Goal: Find contact information: Find contact information

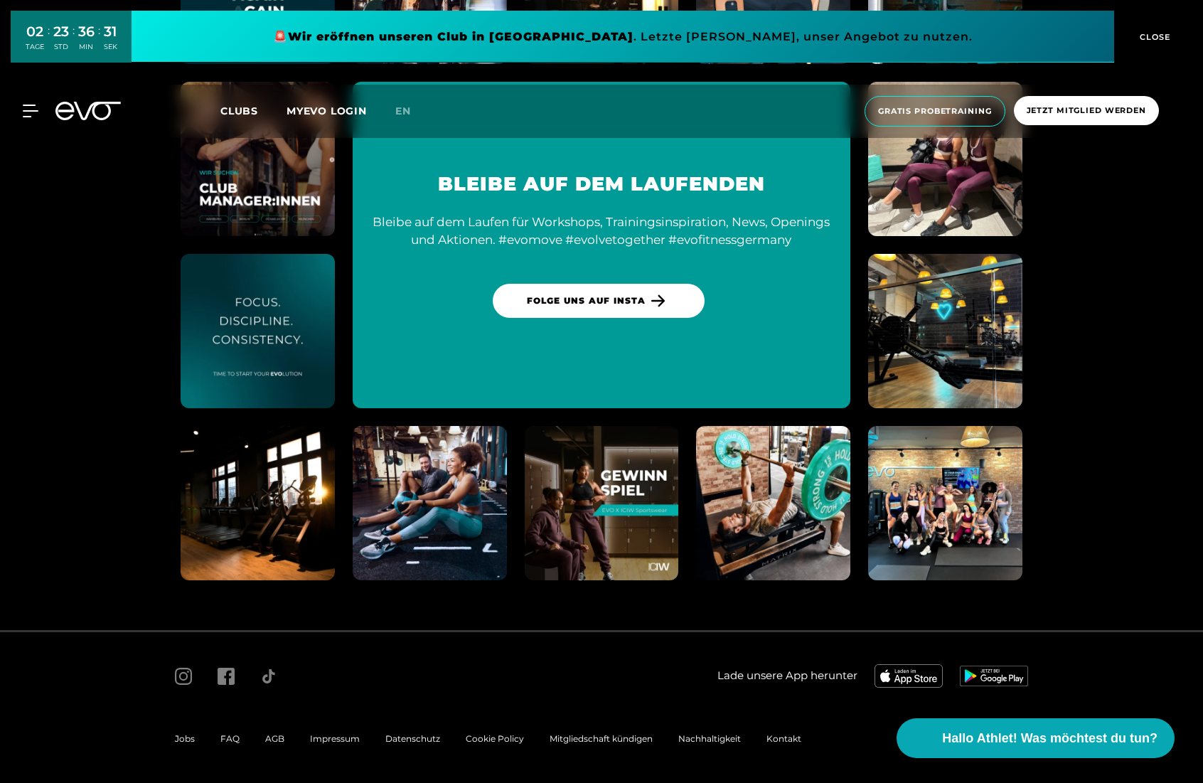
click at [789, 737] on span "Kontakt" at bounding box center [783, 738] width 35 height 11
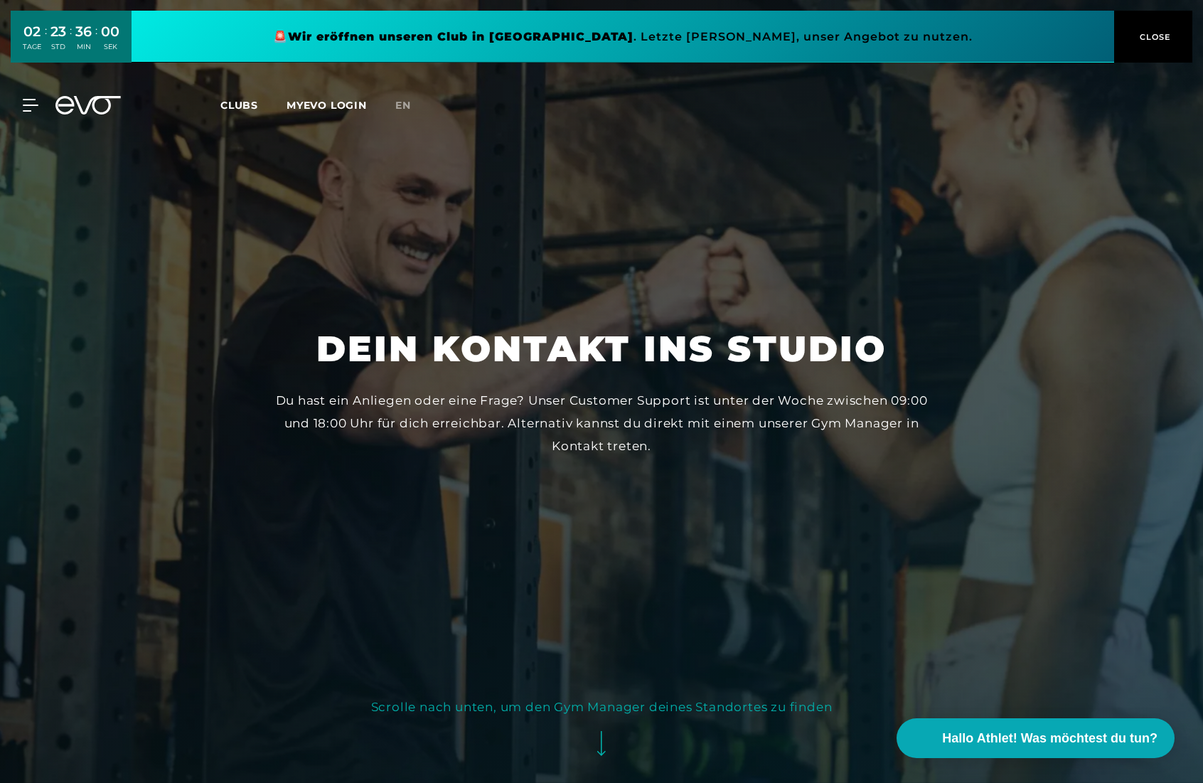
click at [1160, 33] on span "CLOSE" at bounding box center [1153, 37] width 35 height 13
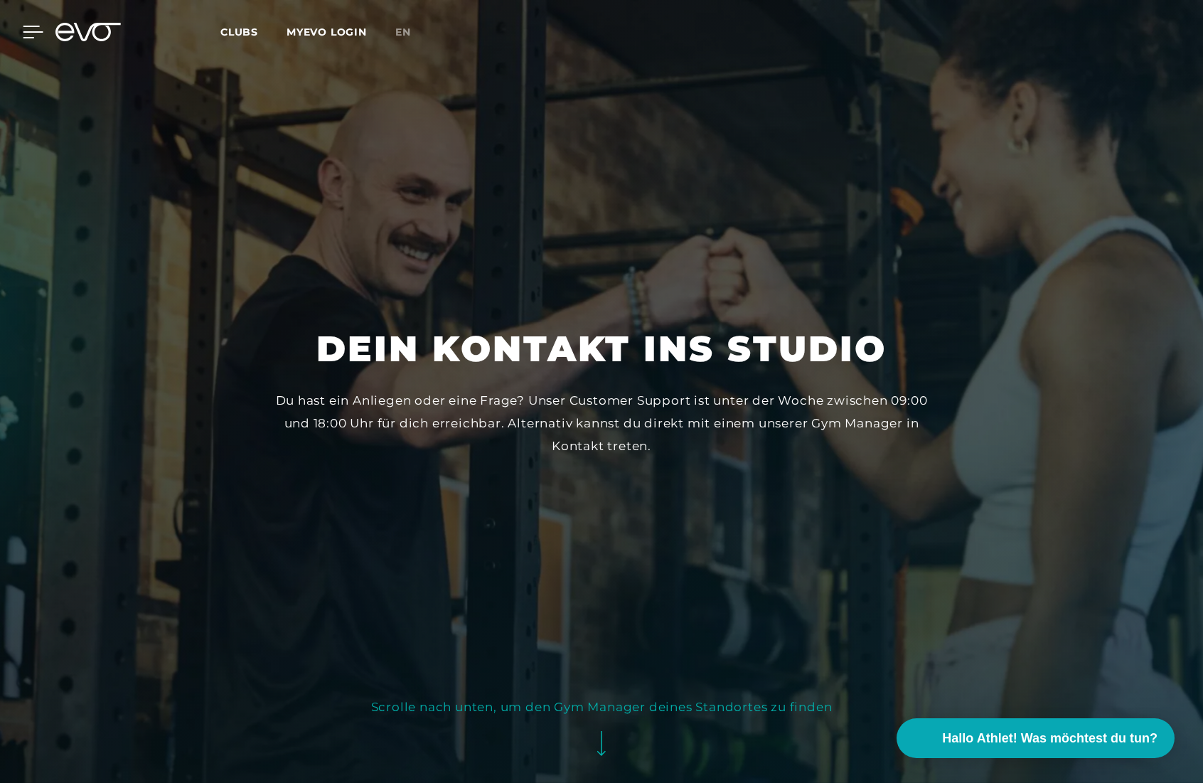
click at [26, 31] on icon at bounding box center [33, 32] width 21 height 13
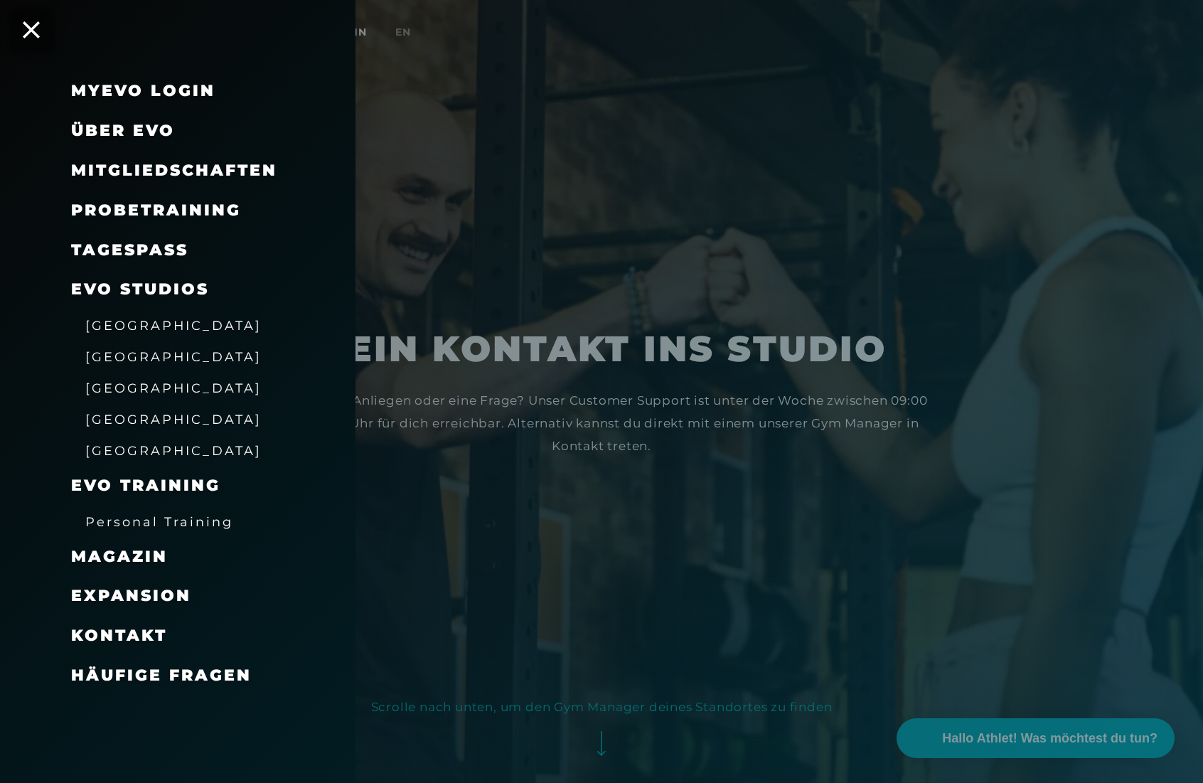
click at [116, 677] on span "Häufige Fragen" at bounding box center [161, 675] width 181 height 19
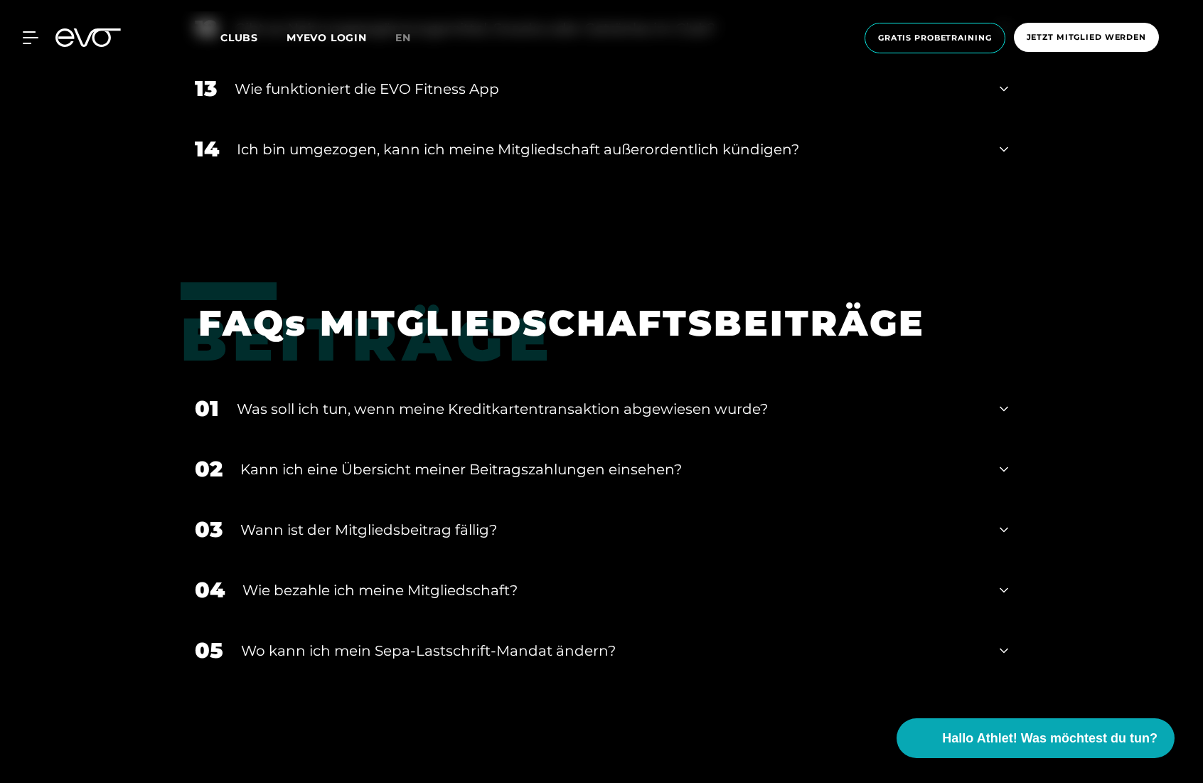
scroll to position [1564, 0]
click at [1005, 468] on icon at bounding box center [1004, 468] width 9 height 17
